Goal: Transaction & Acquisition: Subscribe to service/newsletter

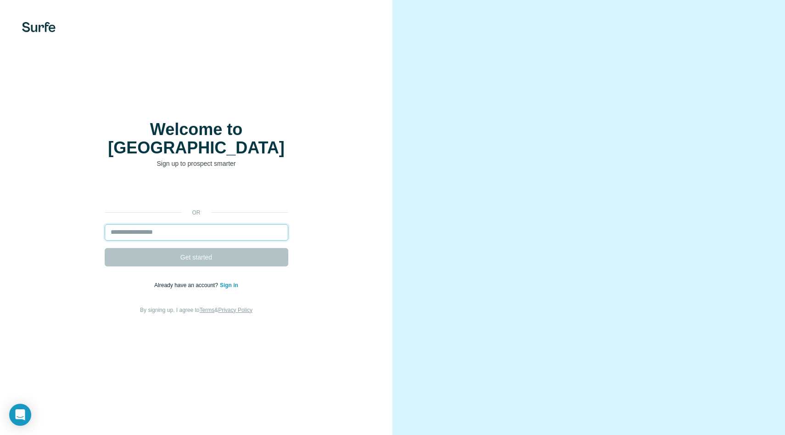
click at [184, 224] on input "email" at bounding box center [197, 232] width 184 height 17
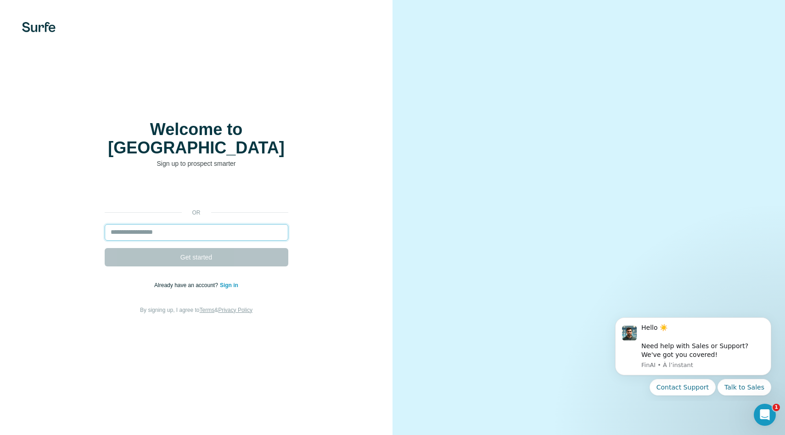
click at [220, 225] on input "email" at bounding box center [197, 232] width 184 height 17
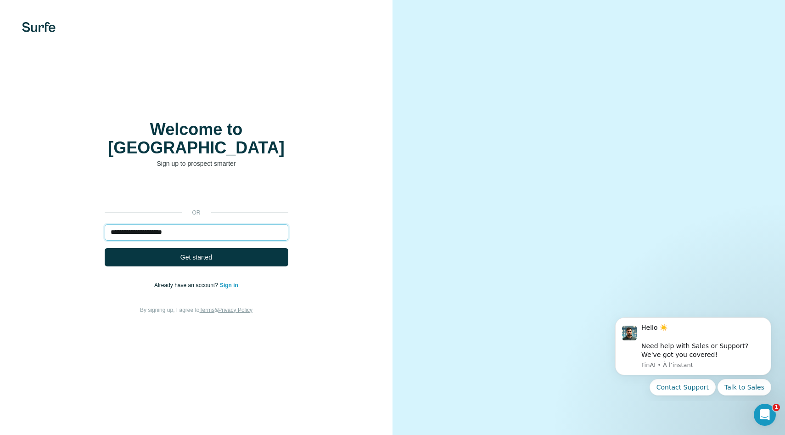
type input "**********"
click at [105, 248] on button "Get started" at bounding box center [197, 257] width 184 height 18
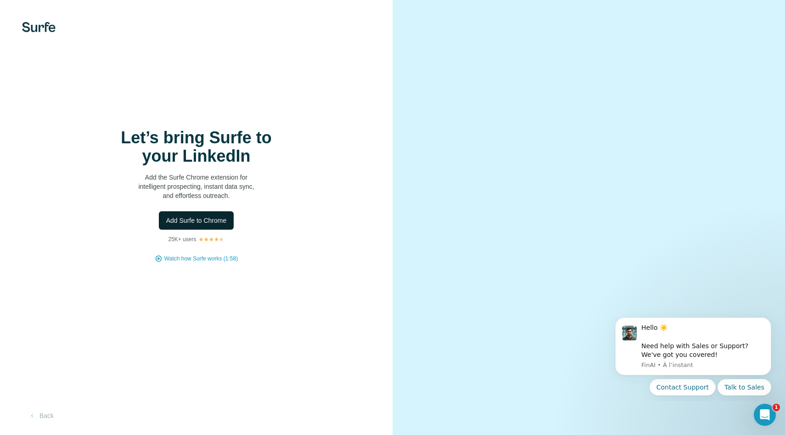
click at [192, 219] on span "Add Surfe to Chrome" at bounding box center [196, 220] width 61 height 9
click at [198, 226] on button "Add Surfe to Chrome" at bounding box center [196, 220] width 75 height 18
click at [194, 217] on span "Add Surfe to Chrome" at bounding box center [196, 220] width 61 height 9
click at [201, 212] on button "Add Surfe to Chrome" at bounding box center [196, 220] width 75 height 18
click at [209, 217] on span "Add Surfe to Chrome" at bounding box center [196, 220] width 61 height 9
